Goal: Transaction & Acquisition: Purchase product/service

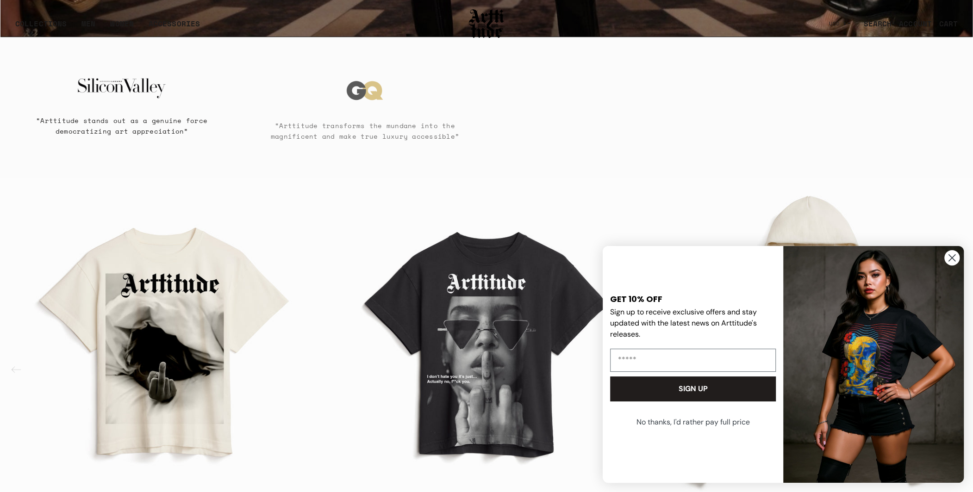
scroll to position [648, 0]
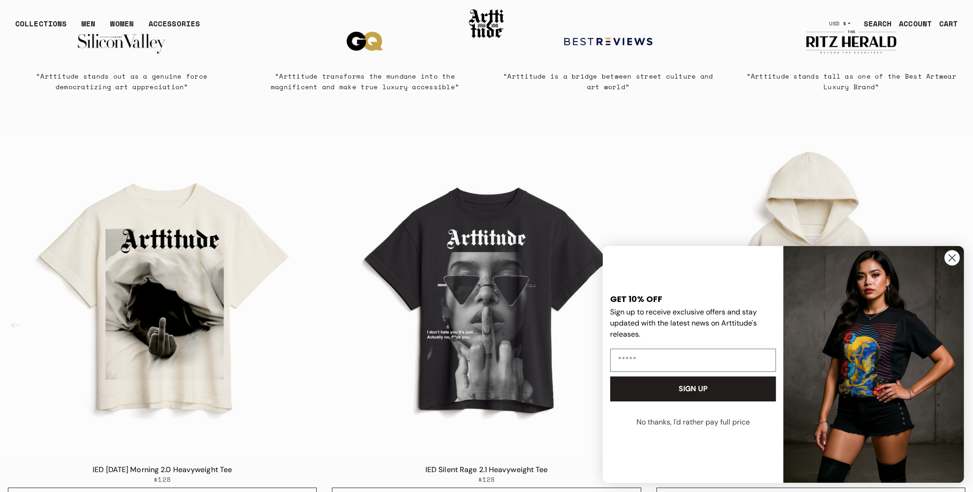
click at [955, 260] on circle "Close dialog" at bounding box center [951, 257] width 15 height 15
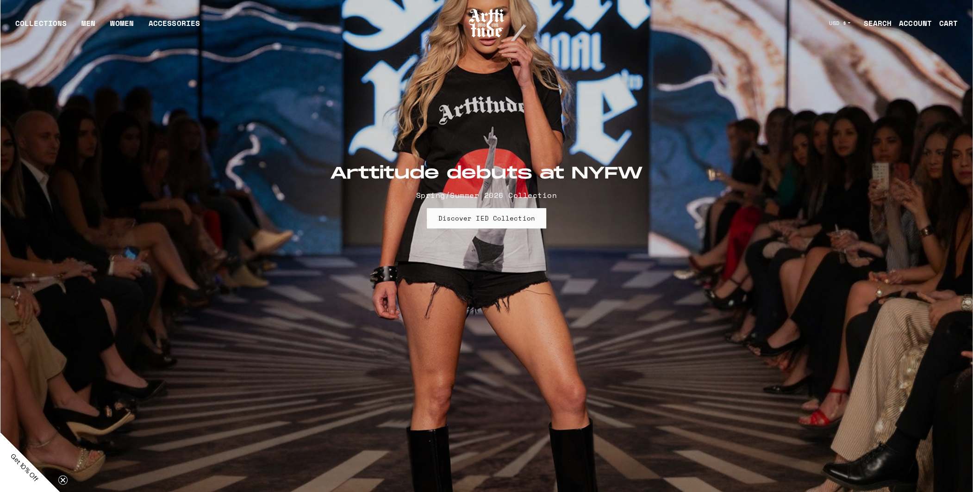
scroll to position [0, 0]
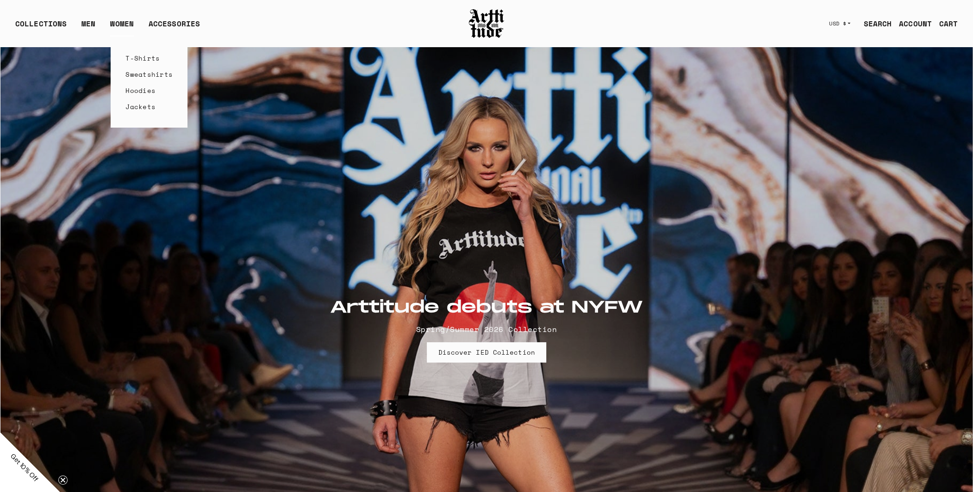
click at [124, 19] on link "WOMEN" at bounding box center [122, 27] width 24 height 19
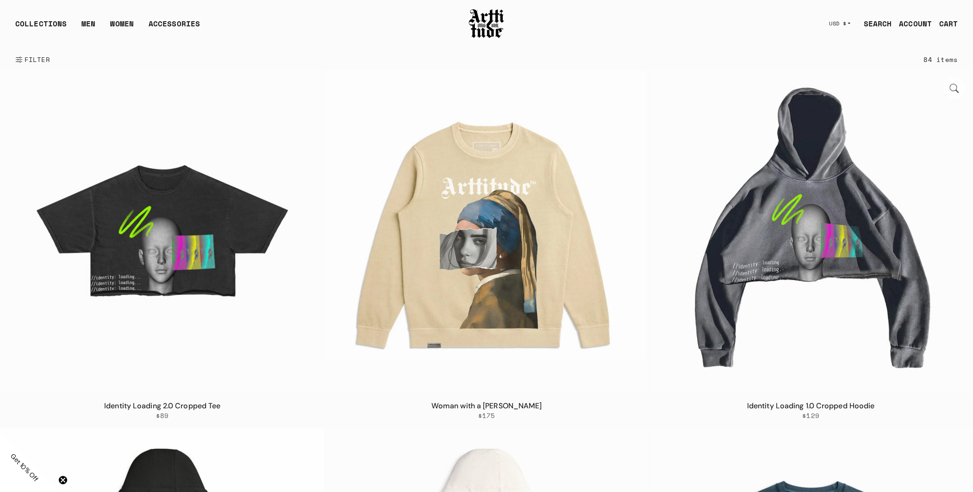
scroll to position [47, 0]
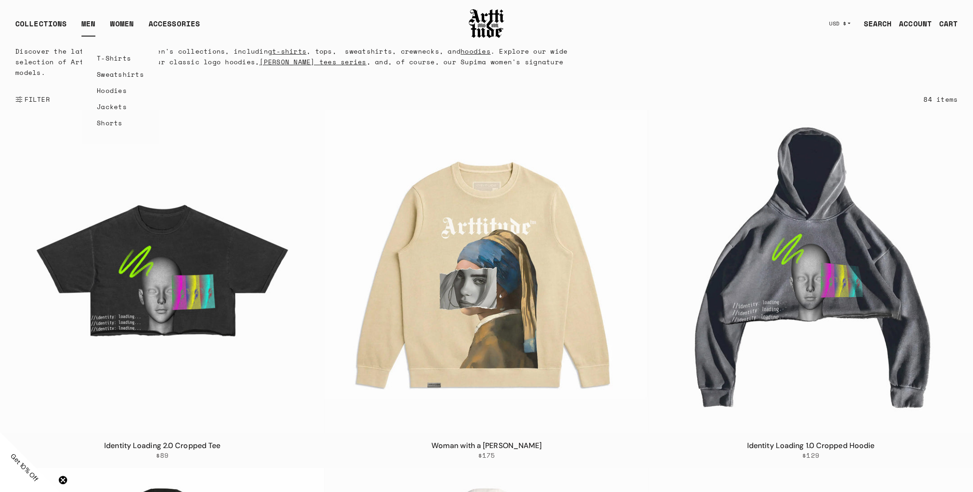
click at [86, 28] on link "MEN" at bounding box center [88, 27] width 14 height 19
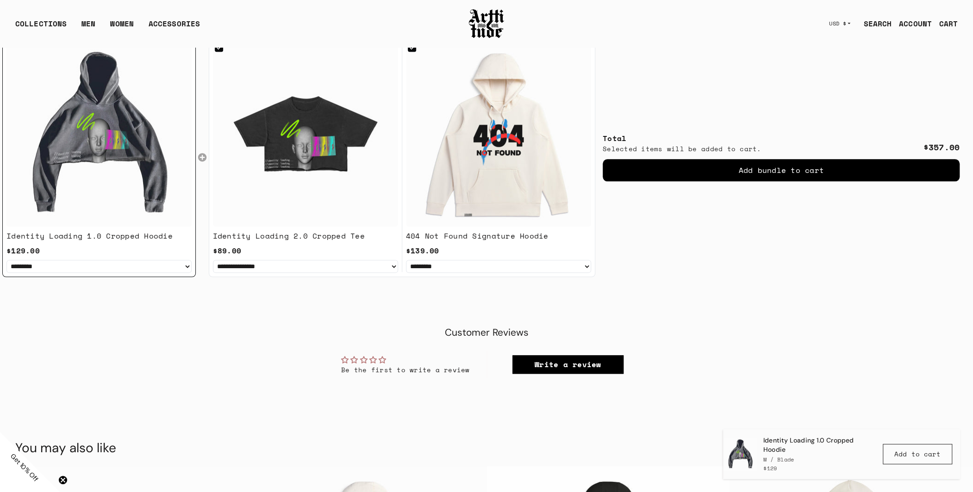
scroll to position [968, 0]
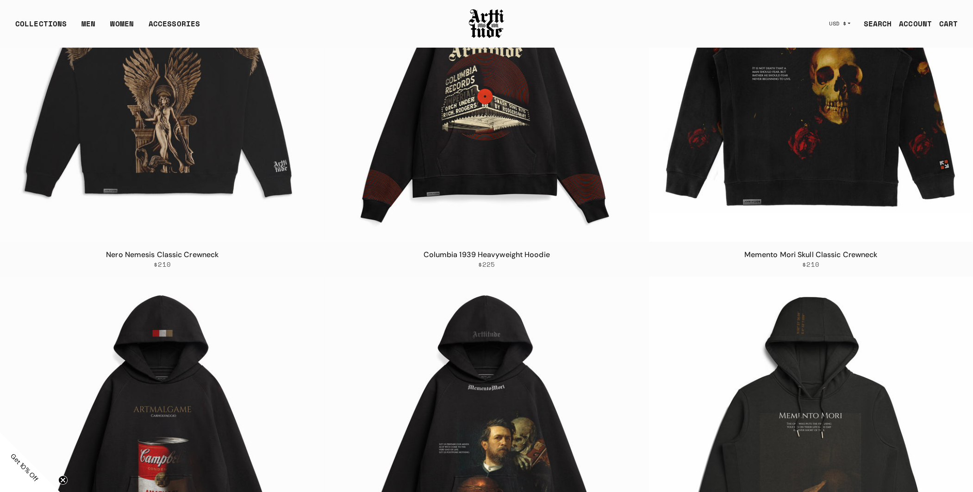
scroll to position [232, 0]
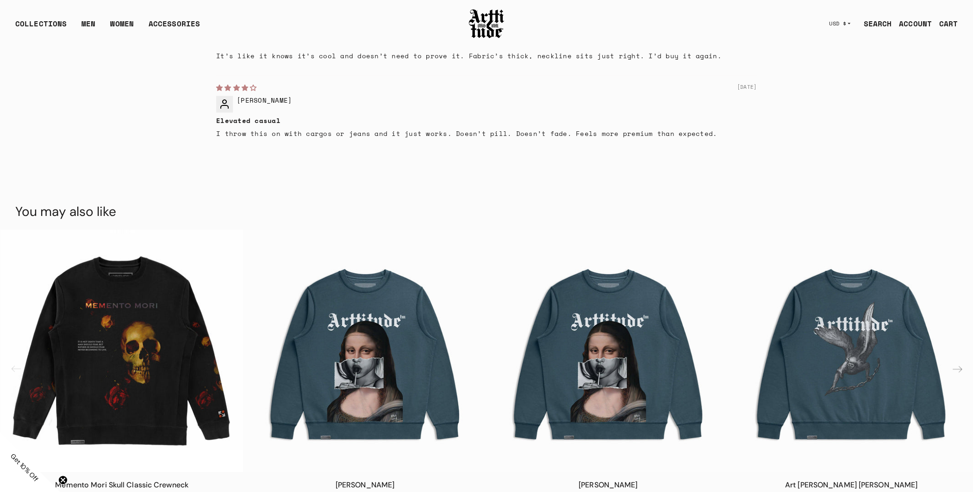
scroll to position [1250, 0]
